Goal: Task Accomplishment & Management: Manage account settings

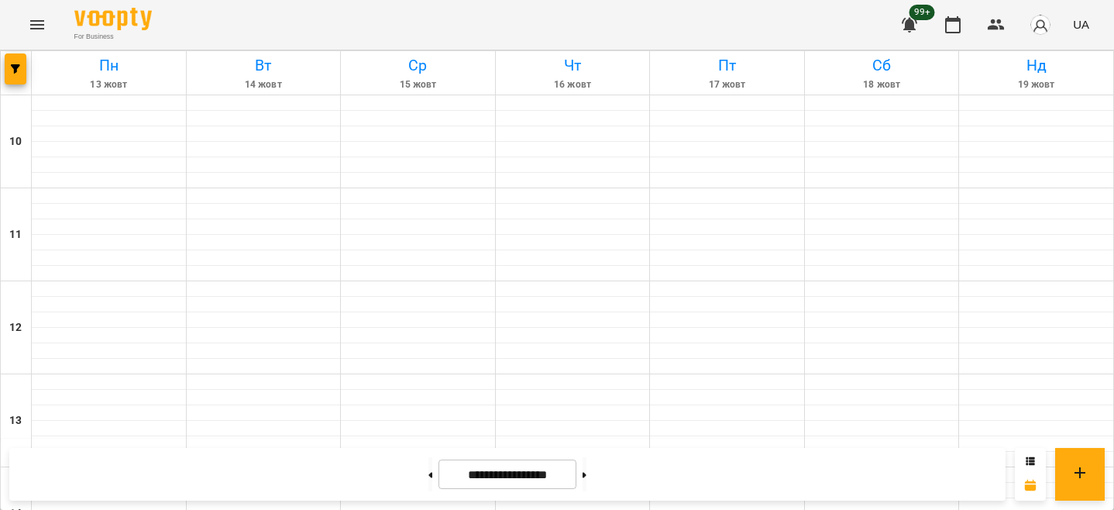
scroll to position [786, 0]
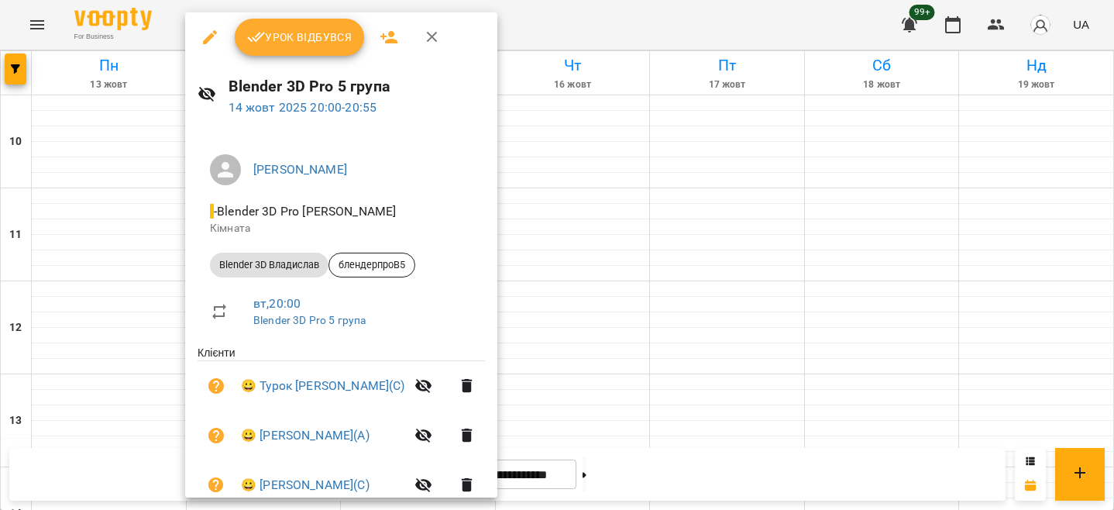
click at [299, 48] on button "Урок відбувся" at bounding box center [300, 37] width 130 height 37
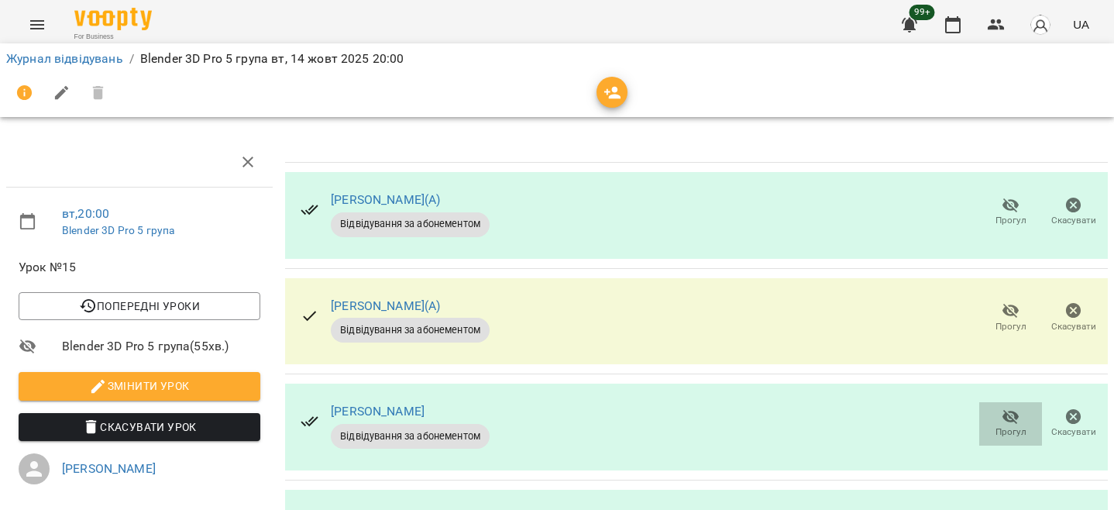
click at [988, 418] on span "Прогул" at bounding box center [1010, 422] width 44 height 31
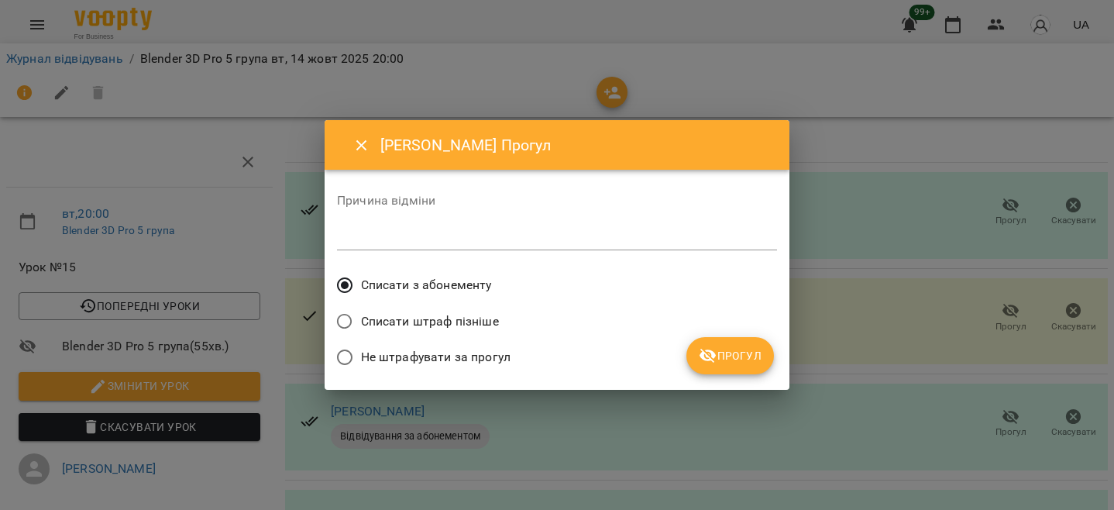
click at [702, 347] on icon "submit" at bounding box center [708, 355] width 19 height 19
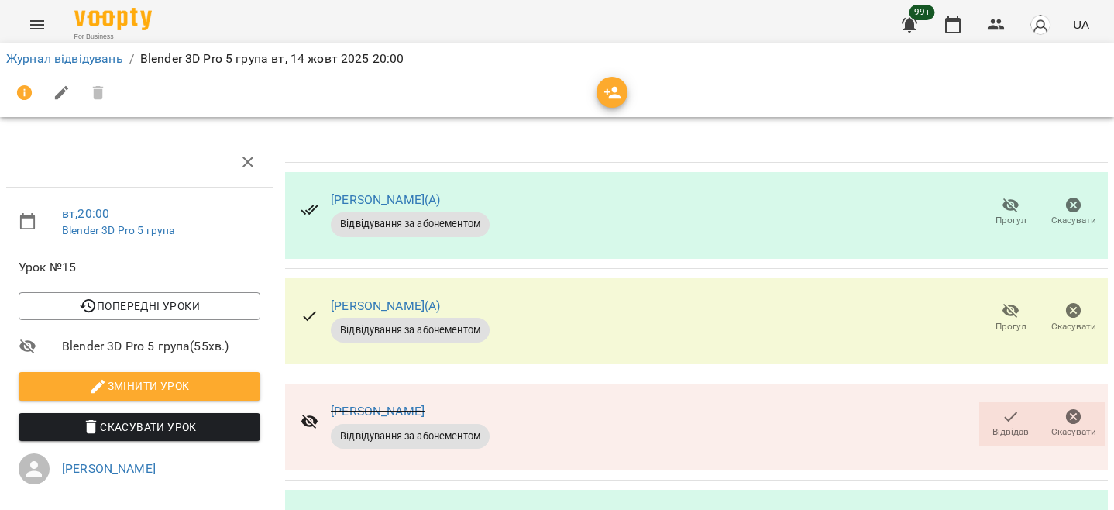
click at [1001, 303] on icon "button" at bounding box center [1010, 310] width 19 height 19
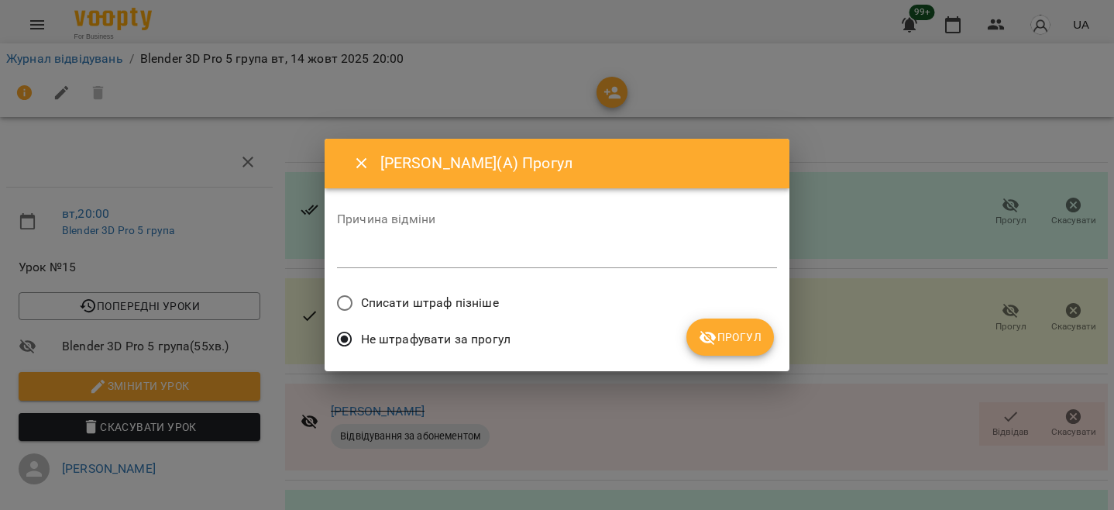
click at [497, 300] on div "Списати штраф пізніше" at bounding box center [557, 305] width 440 height 36
click at [472, 305] on span "Списати штраф пізніше" at bounding box center [430, 303] width 138 height 19
click at [744, 332] on span "Прогул" at bounding box center [730, 337] width 63 height 19
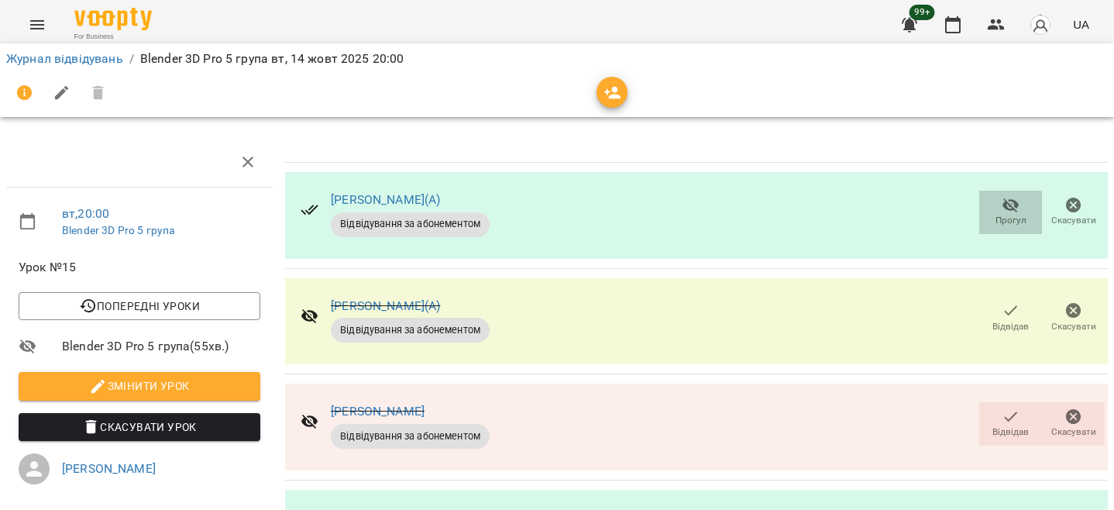
click at [1001, 212] on icon "button" at bounding box center [1010, 205] width 19 height 19
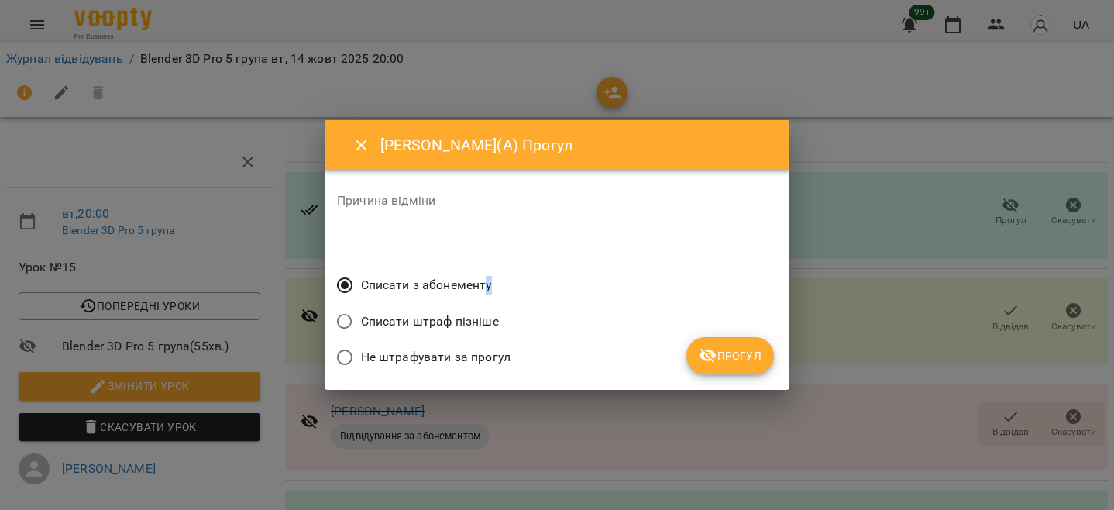
drag, startPoint x: 489, startPoint y: 288, endPoint x: 551, endPoint y: 303, distance: 64.4
click at [486, 288] on span "Списати з абонементу" at bounding box center [426, 285] width 131 height 19
click at [740, 347] on span "Прогул" at bounding box center [730, 355] width 63 height 19
